Goal: Use online tool/utility: Utilize a website feature to perform a specific function

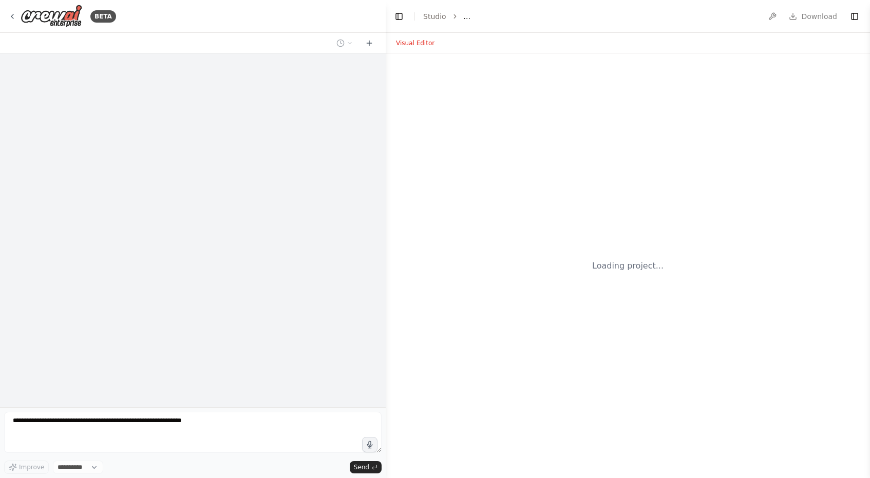
select select "****"
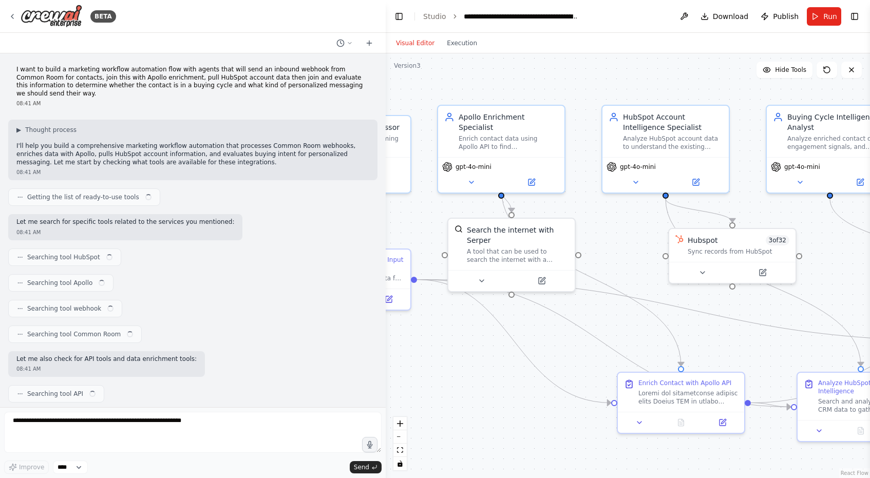
scroll to position [57311, 0]
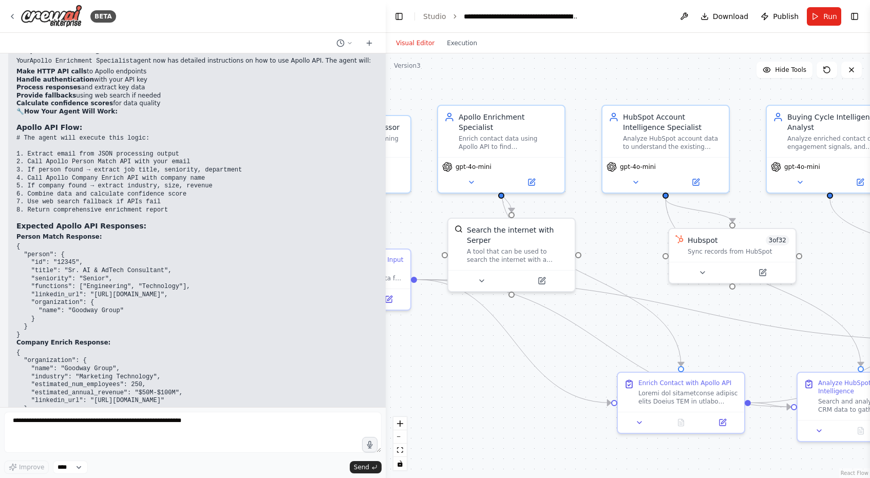
click at [460, 49] on div "Visual Editor Execution" at bounding box center [436, 43] width 93 height 21
click at [460, 43] on button "Execution" at bounding box center [462, 43] width 43 height 12
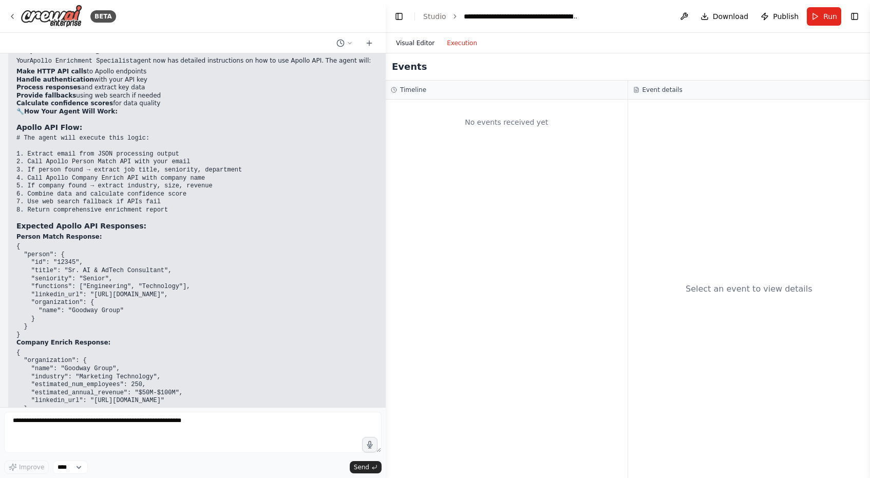
click at [422, 43] on button "Visual Editor" at bounding box center [415, 43] width 51 height 12
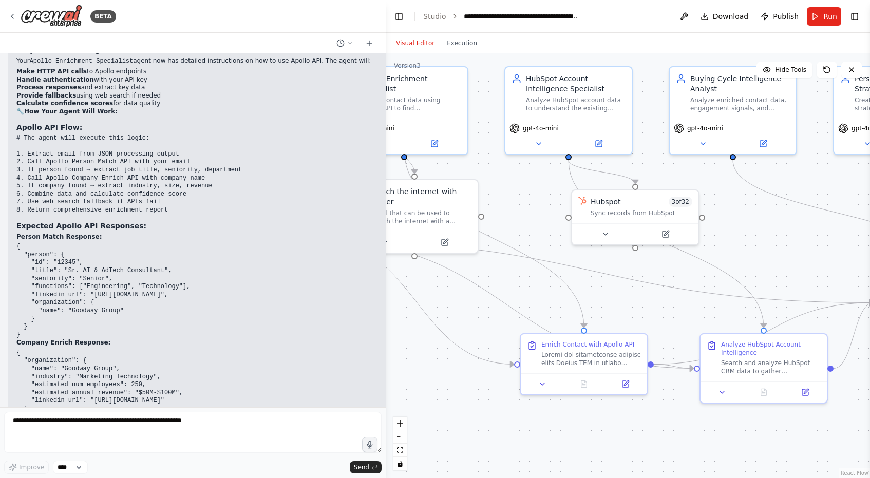
drag, startPoint x: 585, startPoint y: 80, endPoint x: 488, endPoint y: 42, distance: 104.4
click at [488, 42] on div "Visual Editor Execution Version 3 Hide Tools .deletable-edge-delete-btn { width…" at bounding box center [628, 255] width 484 height 445
